Goal: Task Accomplishment & Management: Manage account settings

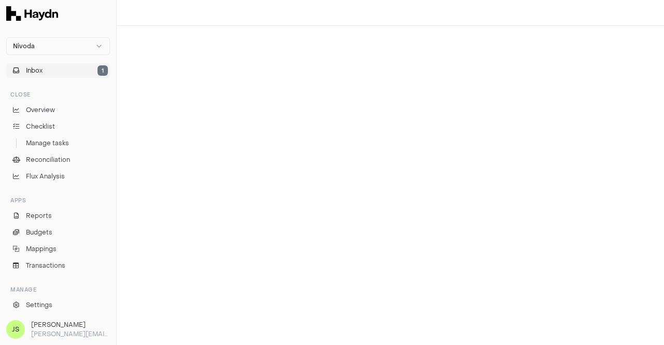
click at [31, 73] on span "Inbox" at bounding box center [34, 70] width 17 height 9
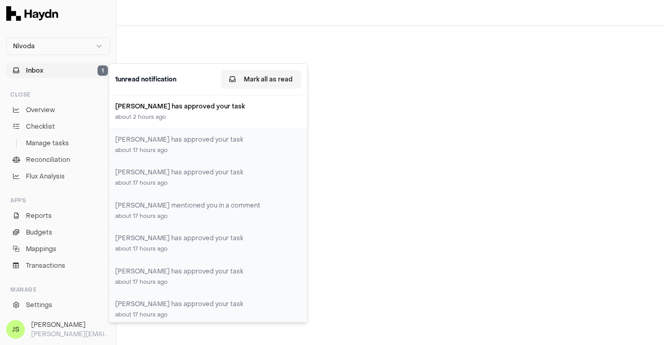
click at [271, 78] on button "Mark all as read" at bounding box center [261, 79] width 80 height 19
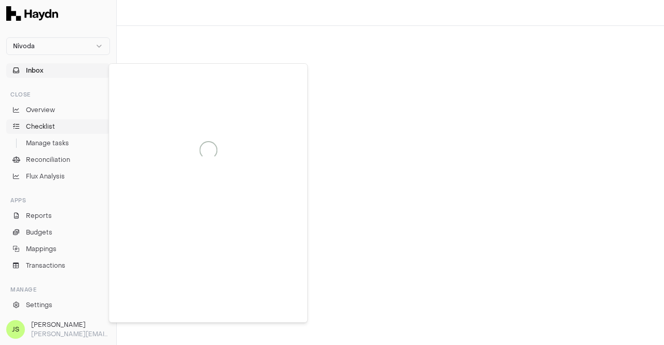
click at [31, 127] on span "Checklist" at bounding box center [40, 126] width 29 height 9
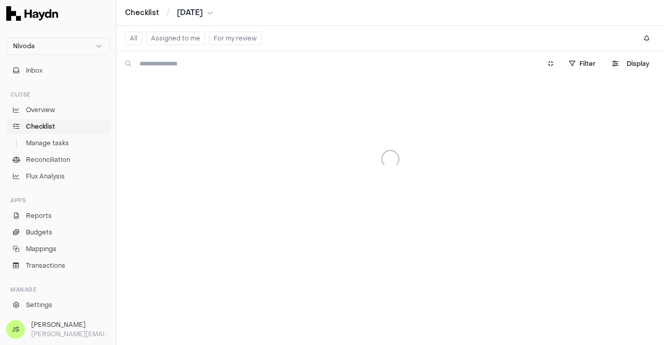
click at [166, 37] on button "Assigned to me" at bounding box center [175, 38] width 59 height 13
